Goal: Task Accomplishment & Management: Manage account settings

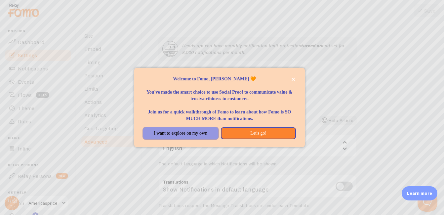
click at [191, 132] on button "I want to explore on my own" at bounding box center [180, 133] width 75 height 12
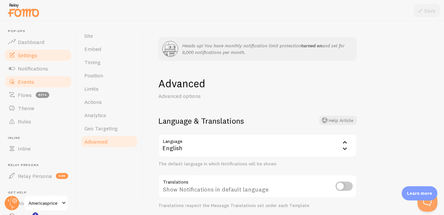
click at [23, 80] on span "Events" at bounding box center [26, 81] width 16 height 7
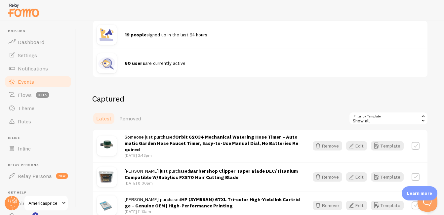
scroll to position [166, 0]
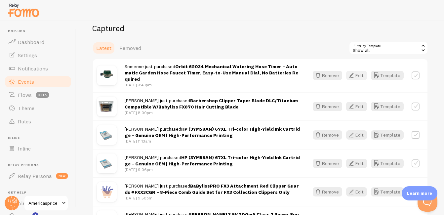
click at [354, 75] on button "Edit" at bounding box center [356, 75] width 21 height 9
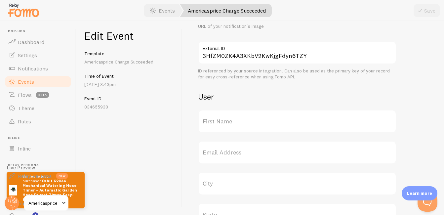
scroll to position [175, 0]
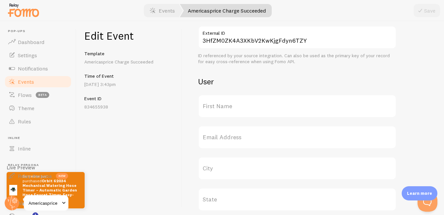
click at [268, 103] on label "First Name" at bounding box center [297, 105] width 198 height 23
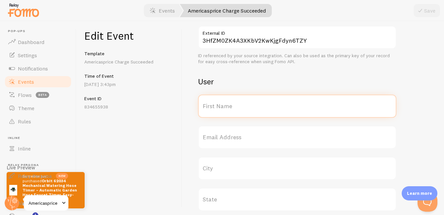
click at [268, 103] on input "First Name" at bounding box center [297, 105] width 198 height 23
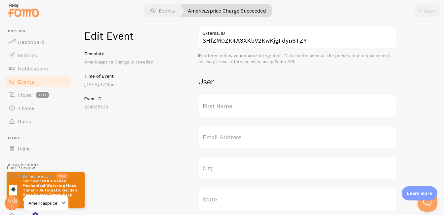
drag, startPoint x: 268, startPoint y: 103, endPoint x: 226, endPoint y: 108, distance: 42.3
click at [253, 107] on label "First Name" at bounding box center [297, 105] width 198 height 23
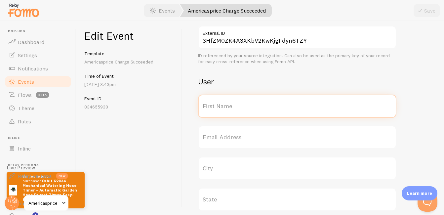
click at [253, 107] on input "First Name" at bounding box center [297, 105] width 198 height 23
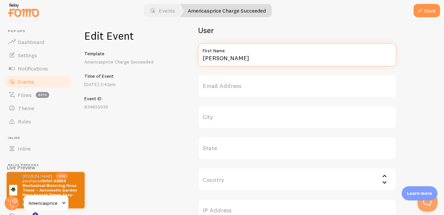
scroll to position [239, 0]
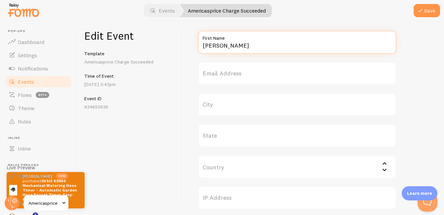
type input "Jose"
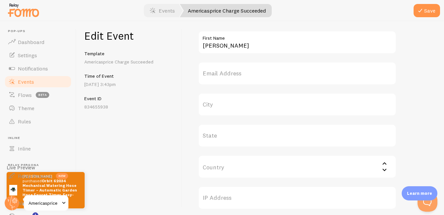
click at [238, 108] on label "City" at bounding box center [297, 104] width 198 height 23
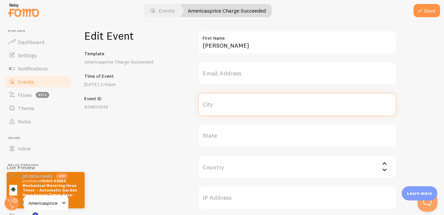
click at [238, 108] on input "City" at bounding box center [297, 104] width 198 height 23
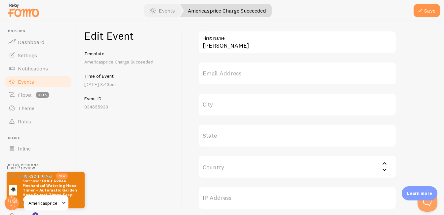
click at [204, 103] on label "City" at bounding box center [297, 104] width 198 height 23
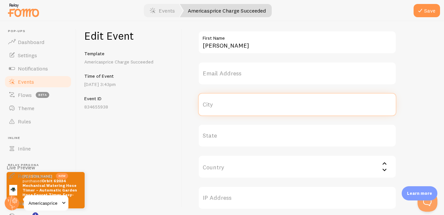
click at [204, 103] on input "City" at bounding box center [297, 104] width 198 height 23
type input "San Antonio"
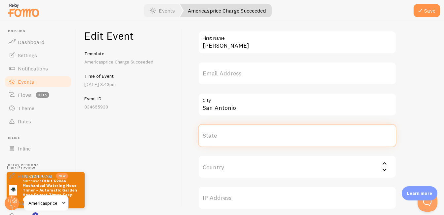
type input "Texas"
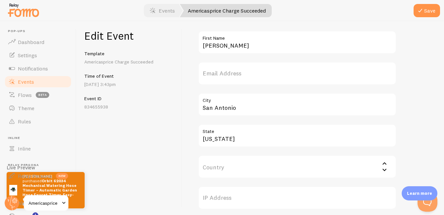
click at [406, 111] on div "Meta Orbit 62034 Mechanical Watering Hose Timer – Automatic Garden Hose Faucet …" at bounding box center [313, 139] width 230 height 682
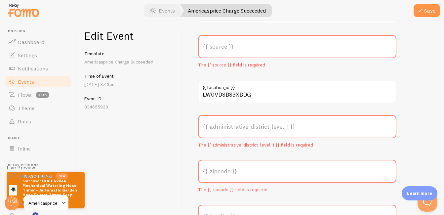
scroll to position [231, 0]
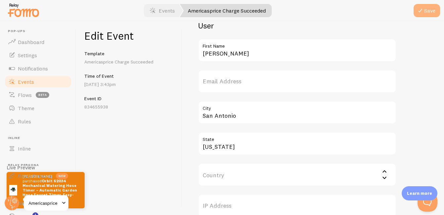
click at [422, 8] on icon "submit" at bounding box center [420, 11] width 8 height 8
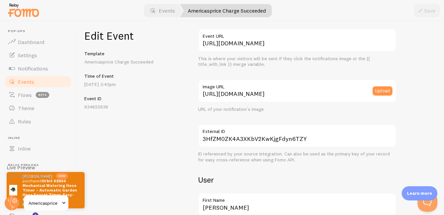
scroll to position [0, 0]
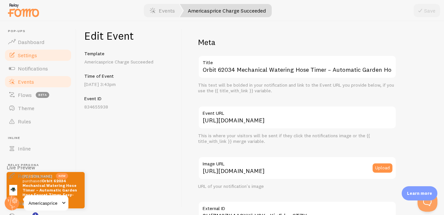
click at [20, 57] on span "Settings" at bounding box center [27, 55] width 19 height 7
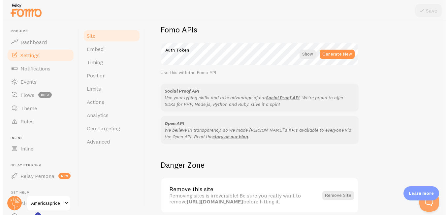
scroll to position [448, 0]
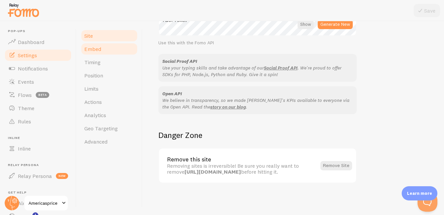
click at [98, 53] on link "Embed" at bounding box center [109, 48] width 58 height 13
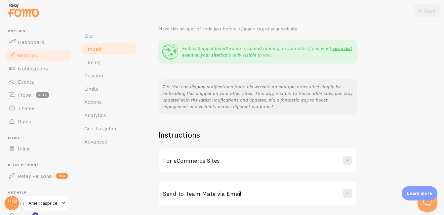
scroll to position [147, 0]
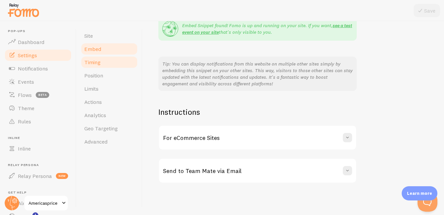
click at [98, 67] on link "Timing" at bounding box center [109, 61] width 58 height 13
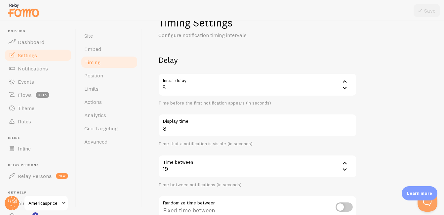
scroll to position [101, 0]
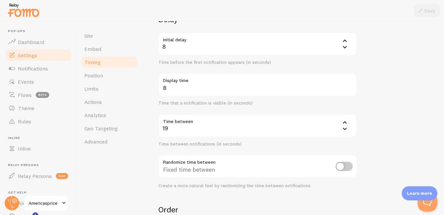
click at [343, 122] on icon at bounding box center [344, 122] width 8 height 8
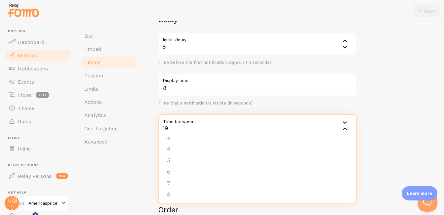
scroll to position [37, 0]
click at [175, 187] on li "8" at bounding box center [257, 190] width 197 height 12
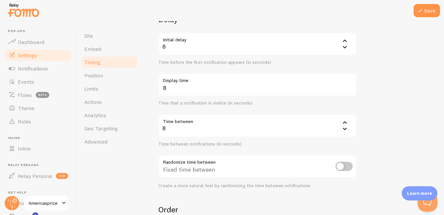
click at [408, 124] on form "Delay Initial delay 8 8 1 2 3 4 5 Time before the first notification appears (i…" at bounding box center [292, 155] width 269 height 283
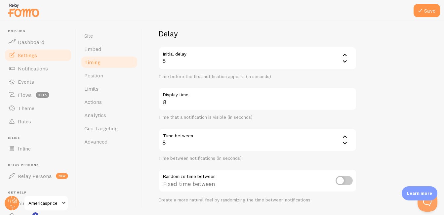
scroll to position [95, 0]
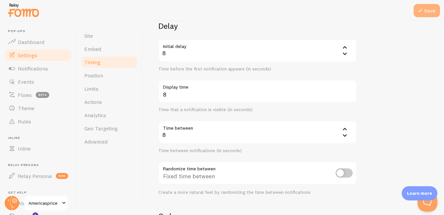
click at [422, 15] on button "Save" at bounding box center [426, 10] width 26 height 13
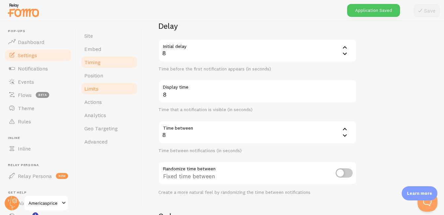
click at [101, 88] on link "Limits" at bounding box center [109, 88] width 58 height 13
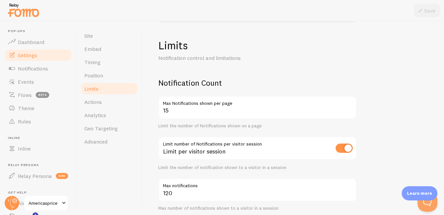
scroll to position [44, 0]
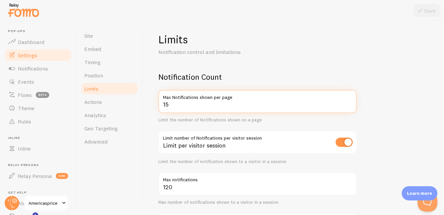
click at [200, 108] on input "15" at bounding box center [257, 101] width 198 height 23
type input "1"
type input "20"
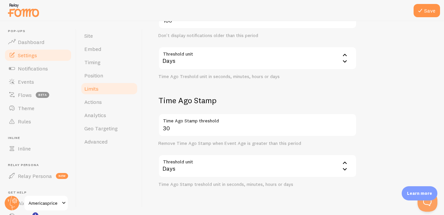
scroll to position [331, 0]
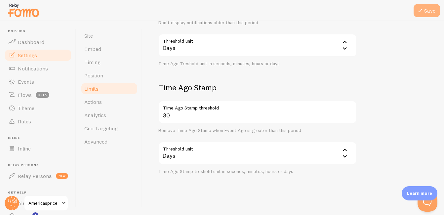
click at [425, 14] on button "Save" at bounding box center [426, 10] width 26 height 13
click at [99, 100] on span "Actions" at bounding box center [93, 101] width 18 height 7
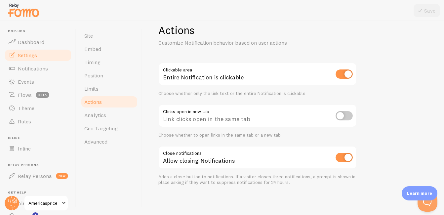
scroll to position [55, 0]
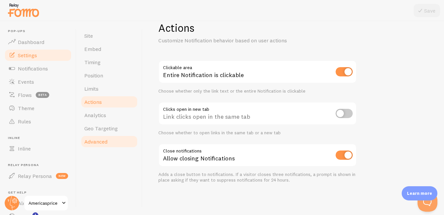
click at [101, 137] on link "Advanced" at bounding box center [109, 141] width 58 height 13
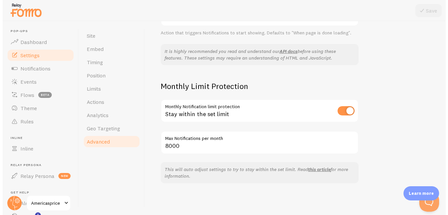
scroll to position [18, 0]
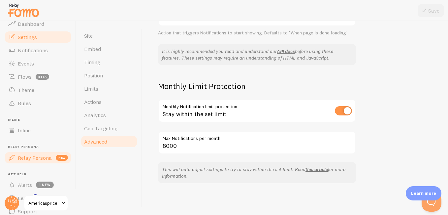
click at [28, 160] on span "Relay Persona" at bounding box center [35, 157] width 34 height 7
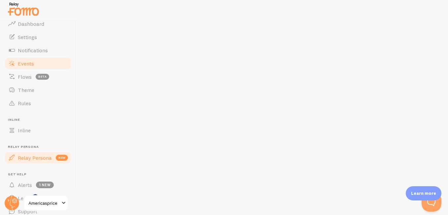
click at [29, 62] on span "Events" at bounding box center [26, 63] width 16 height 7
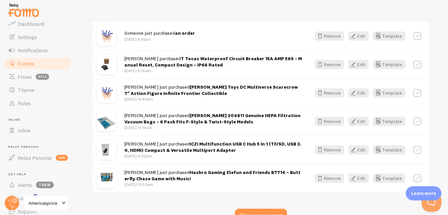
scroll to position [929, 0]
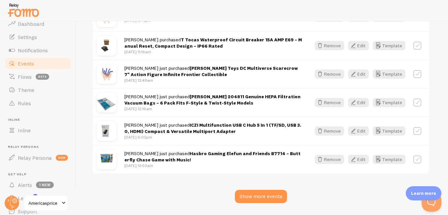
click at [325, 149] on div "Morgan just purchased Hasbro Gaming Elefun and Friends B7714 – Butterfly Chase …" at bounding box center [261, 159] width 337 height 28
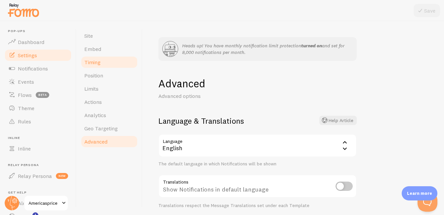
click at [103, 60] on link "Timing" at bounding box center [109, 61] width 58 height 13
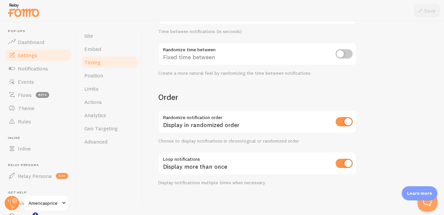
scroll to position [216, 0]
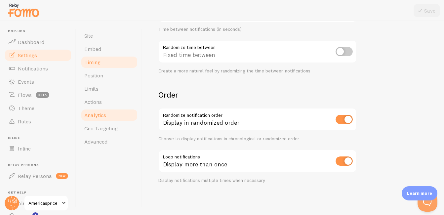
click at [96, 115] on span "Analytics" at bounding box center [95, 115] width 22 height 7
